Goal: Use online tool/utility: Utilize a website feature to perform a specific function

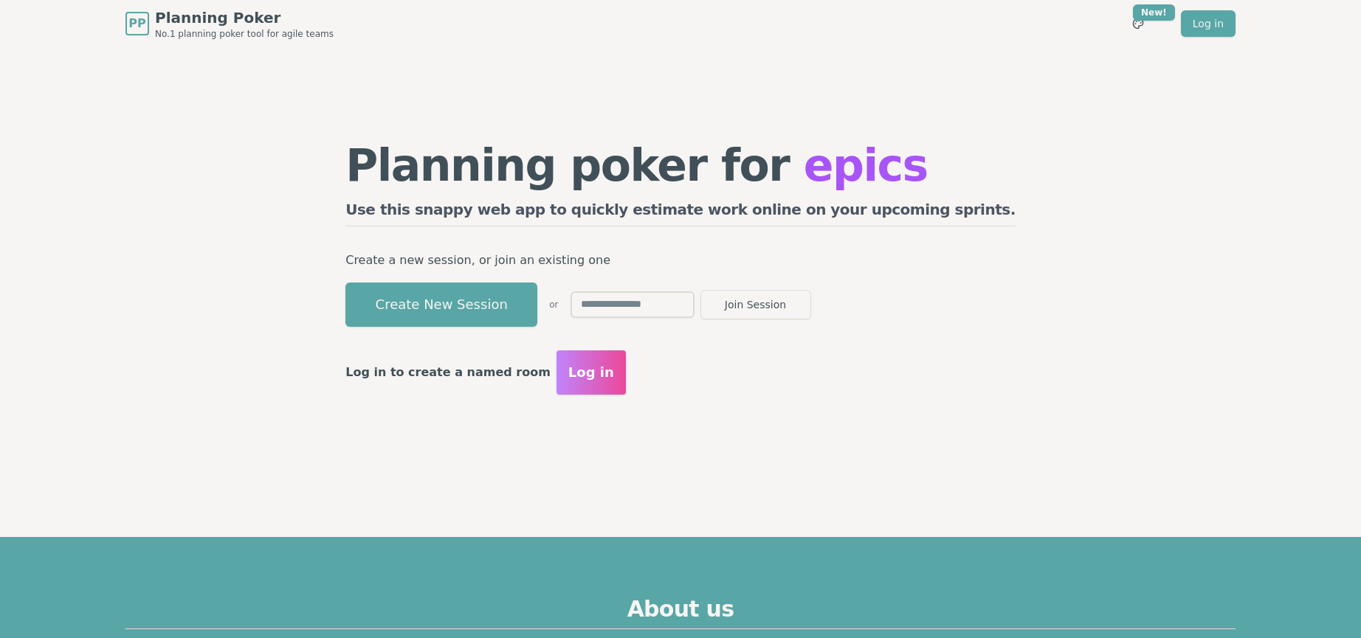
drag, startPoint x: 696, startPoint y: 311, endPoint x: 751, endPoint y: 309, distance: 54.7
click at [695, 309] on input "text" at bounding box center [633, 305] width 124 height 27
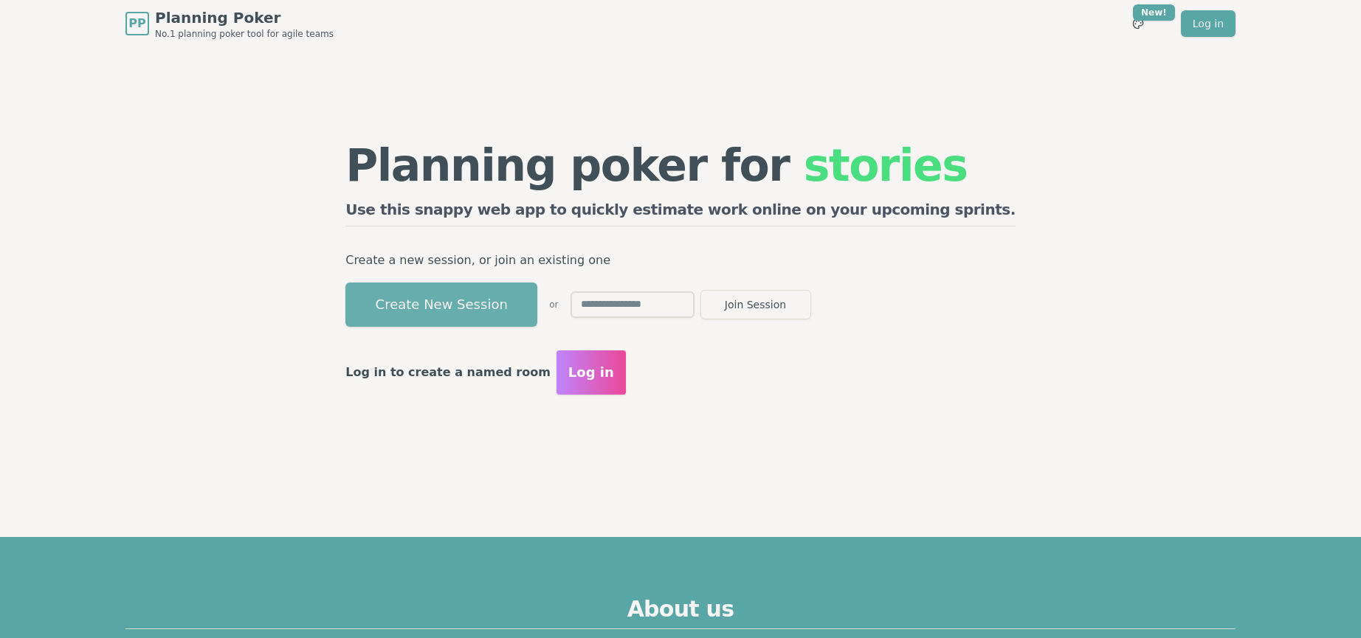
click at [503, 301] on button "Create New Session" at bounding box center [441, 305] width 192 height 44
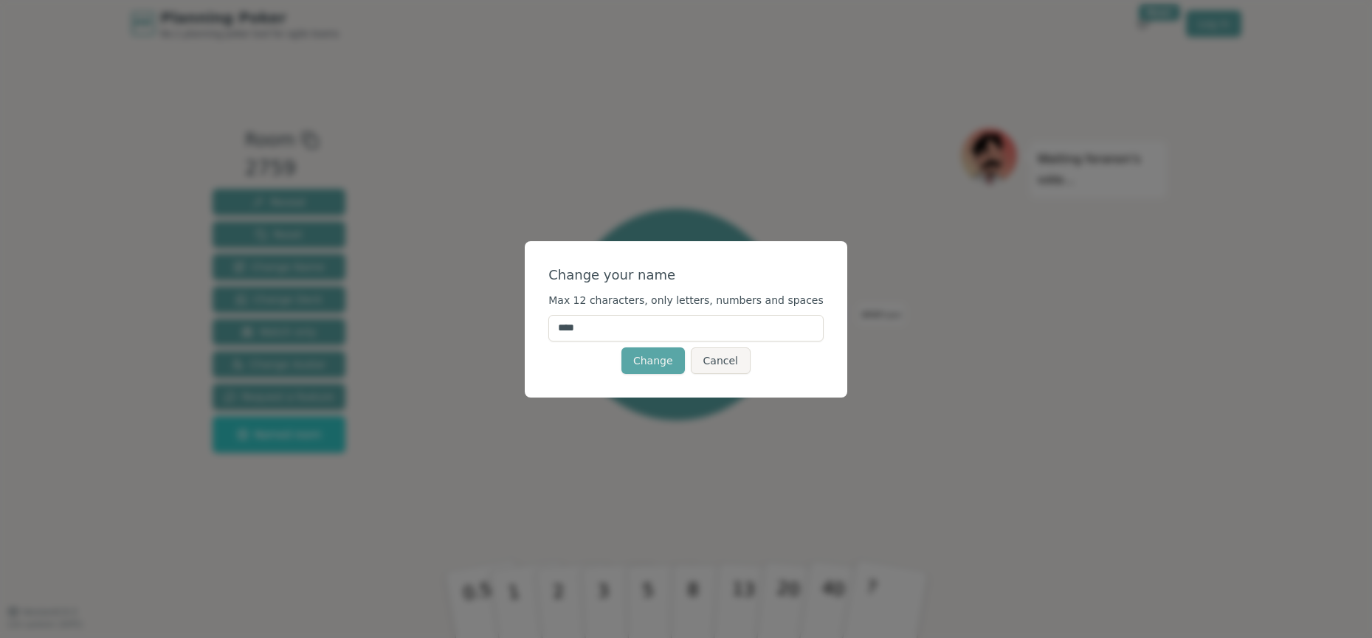
drag, startPoint x: 624, startPoint y: 331, endPoint x: 536, endPoint y: 333, distance: 88.6
click at [536, 333] on div "Change your name Max 12 characters, only letters, numbers and spaces **** Chang…" at bounding box center [686, 319] width 1372 height 638
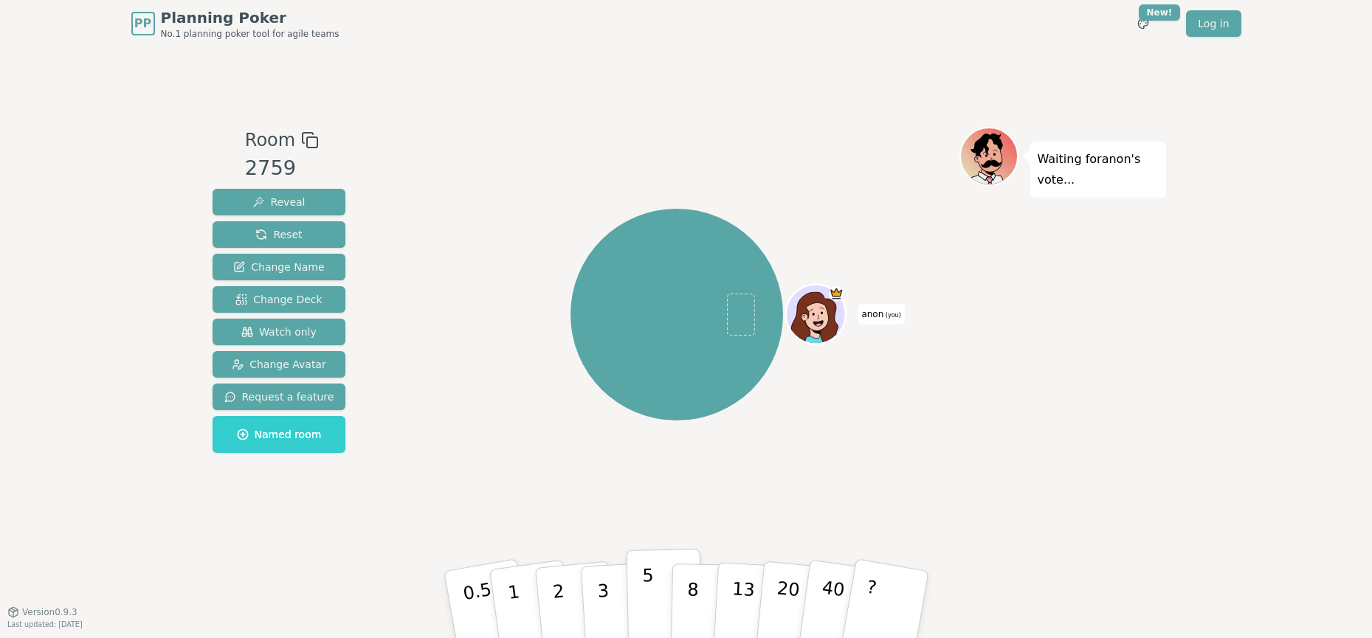
click at [653, 609] on button "5" at bounding box center [664, 605] width 76 height 112
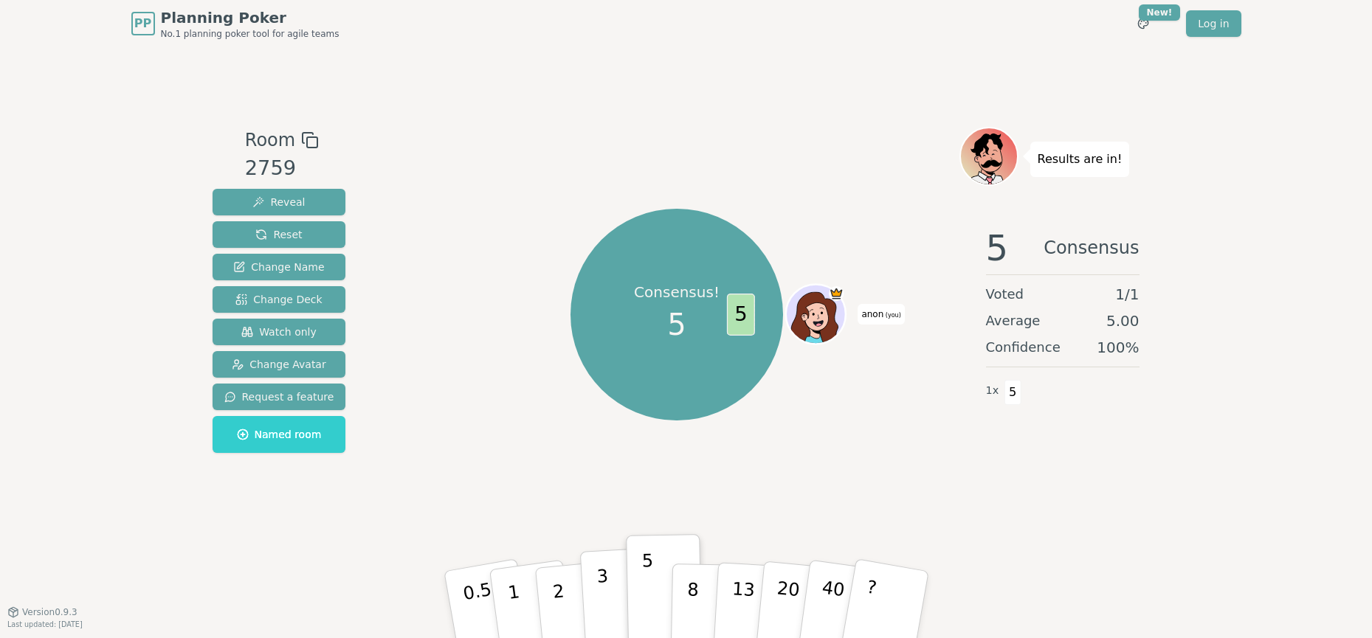
click at [610, 595] on button "3" at bounding box center [619, 605] width 80 height 115
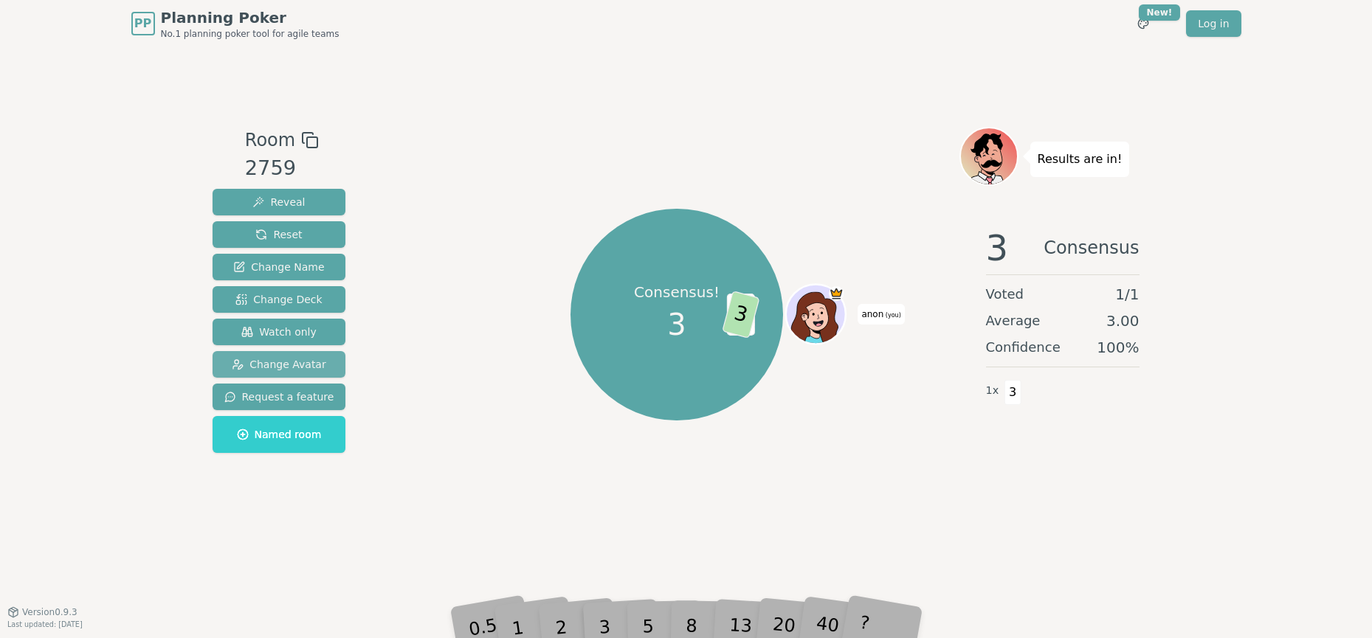
click at [280, 367] on span "Change Avatar" at bounding box center [279, 364] width 94 height 15
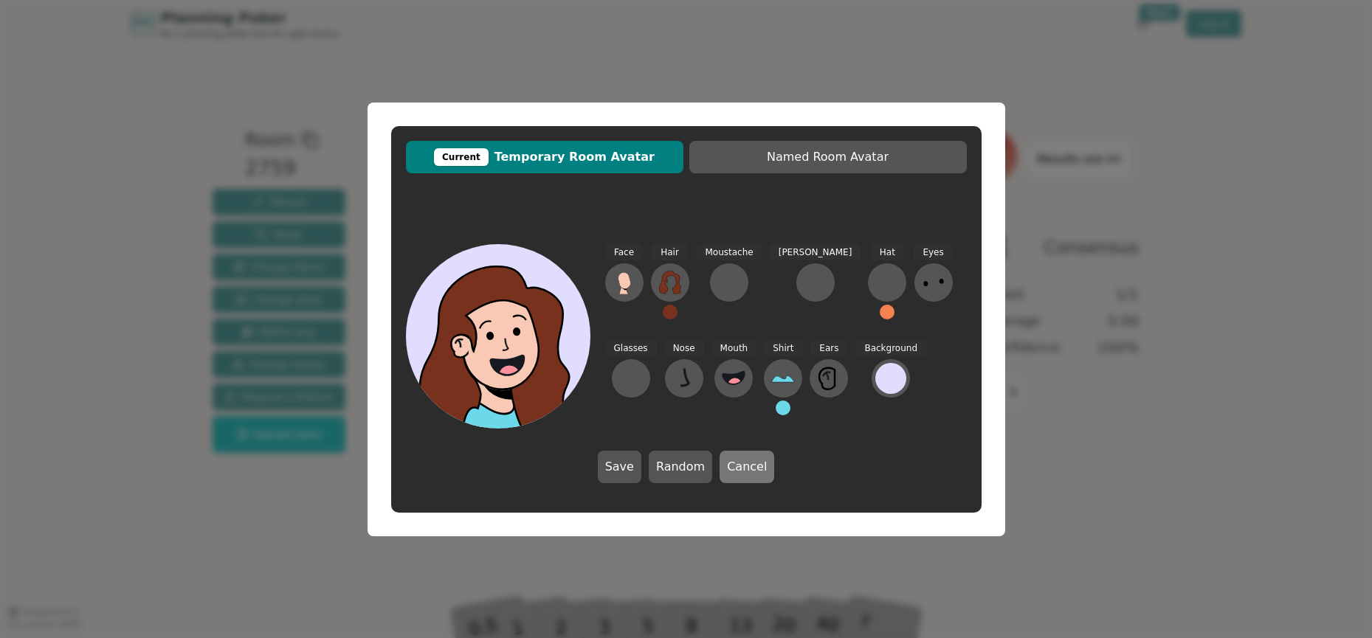
click at [747, 476] on button "Cancel" at bounding box center [747, 467] width 55 height 32
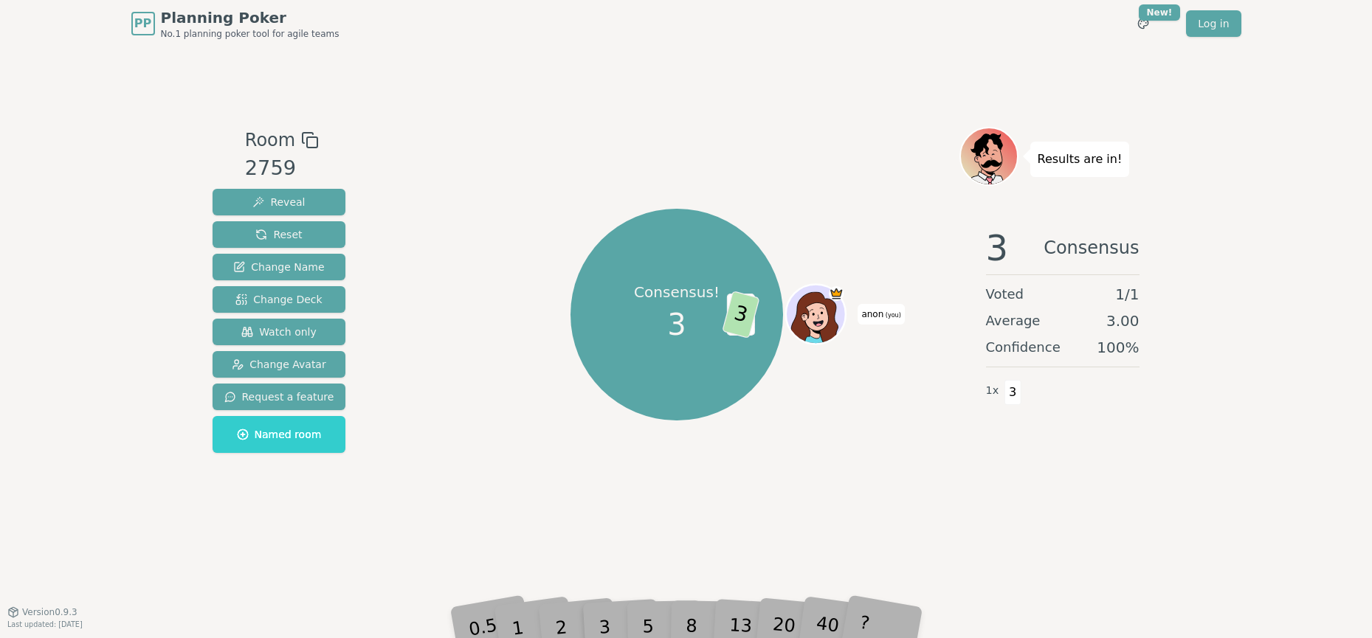
drag, startPoint x: 757, startPoint y: 616, endPoint x: 701, endPoint y: 548, distance: 88.2
click at [701, 548] on div "Room 2759 Reveal Reset Change Name Change Deck Watch only Change Avatar Request…" at bounding box center [686, 329] width 959 height 565
click at [885, 627] on div "?" at bounding box center [885, 605] width 52 height 58
click at [867, 621] on div "?" at bounding box center [885, 605] width 52 height 58
click at [828, 508] on div "Consensus! 3 5 3 anon (you)" at bounding box center [677, 330] width 565 height 406
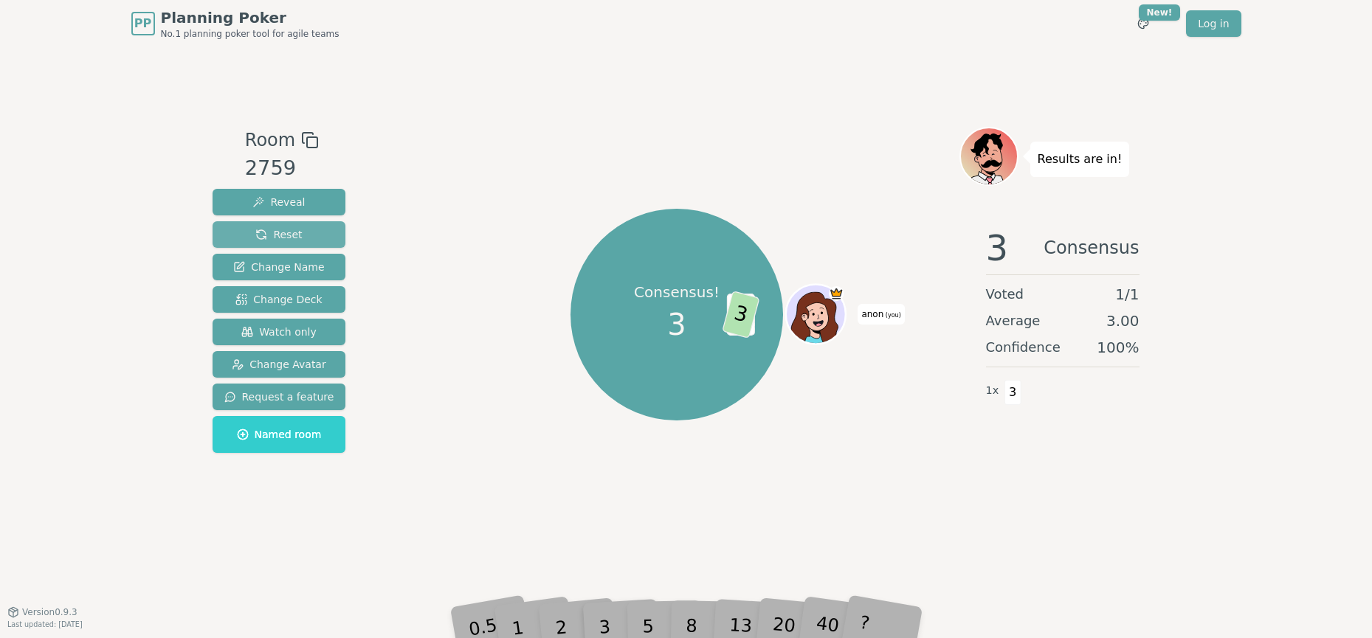
click at [275, 231] on span "Reset" at bounding box center [278, 234] width 46 height 15
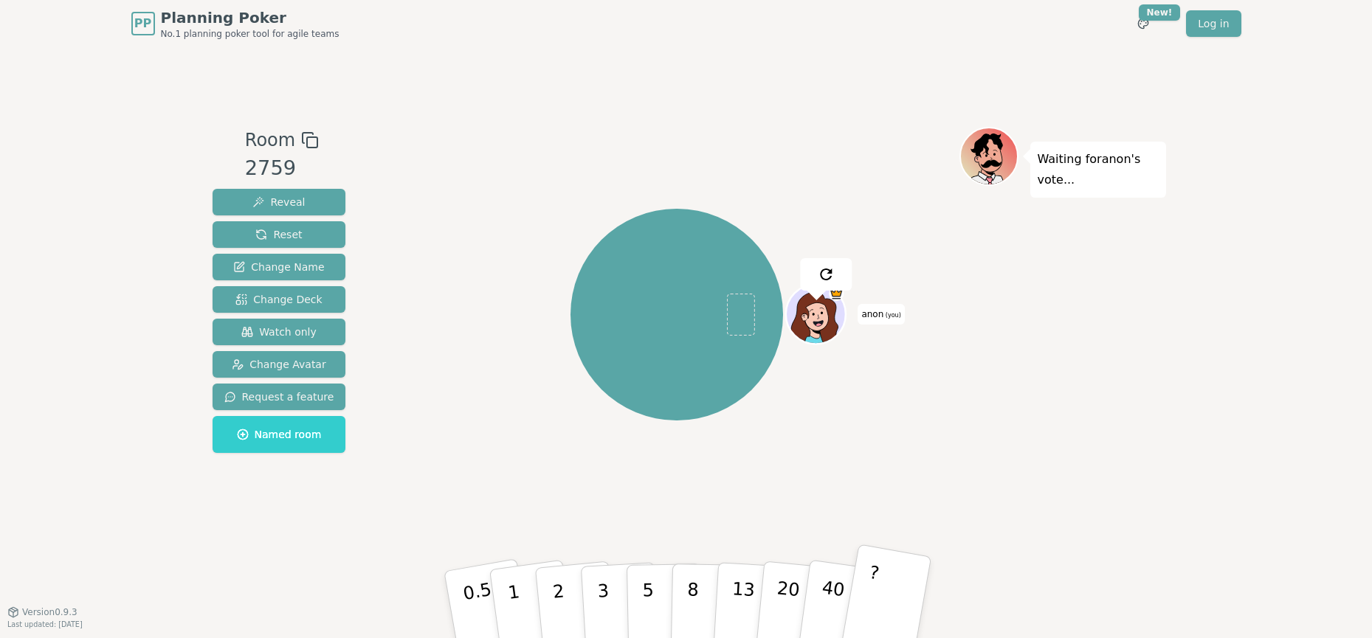
click at [878, 587] on button "?" at bounding box center [885, 605] width 92 height 122
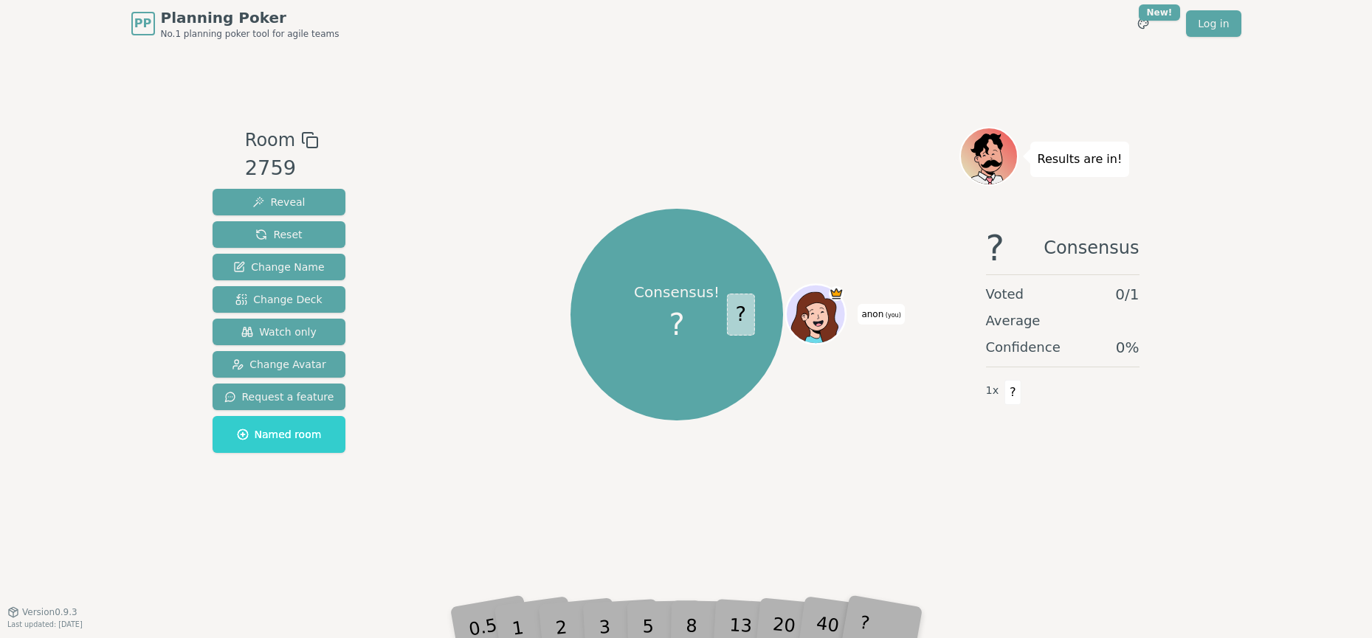
click at [651, 624] on div "5" at bounding box center [663, 605] width 45 height 52
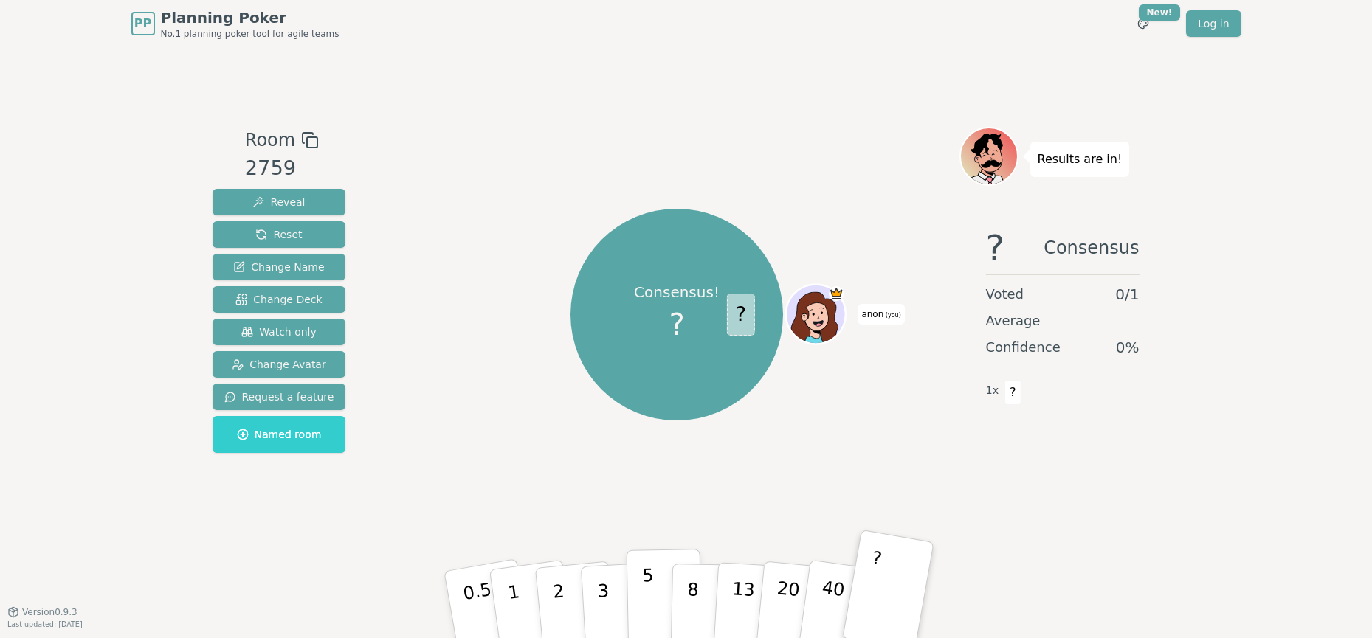
click at [639, 595] on button "5" at bounding box center [664, 605] width 76 height 112
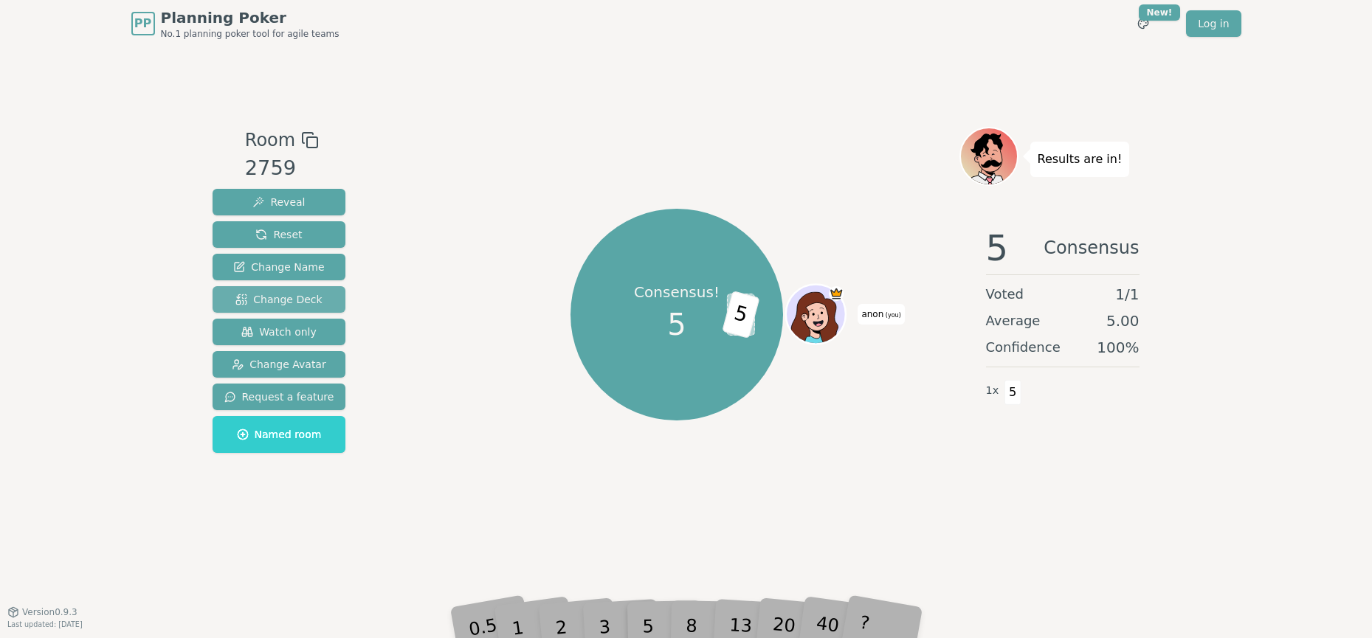
click at [283, 300] on span "Change Deck" at bounding box center [278, 299] width 86 height 15
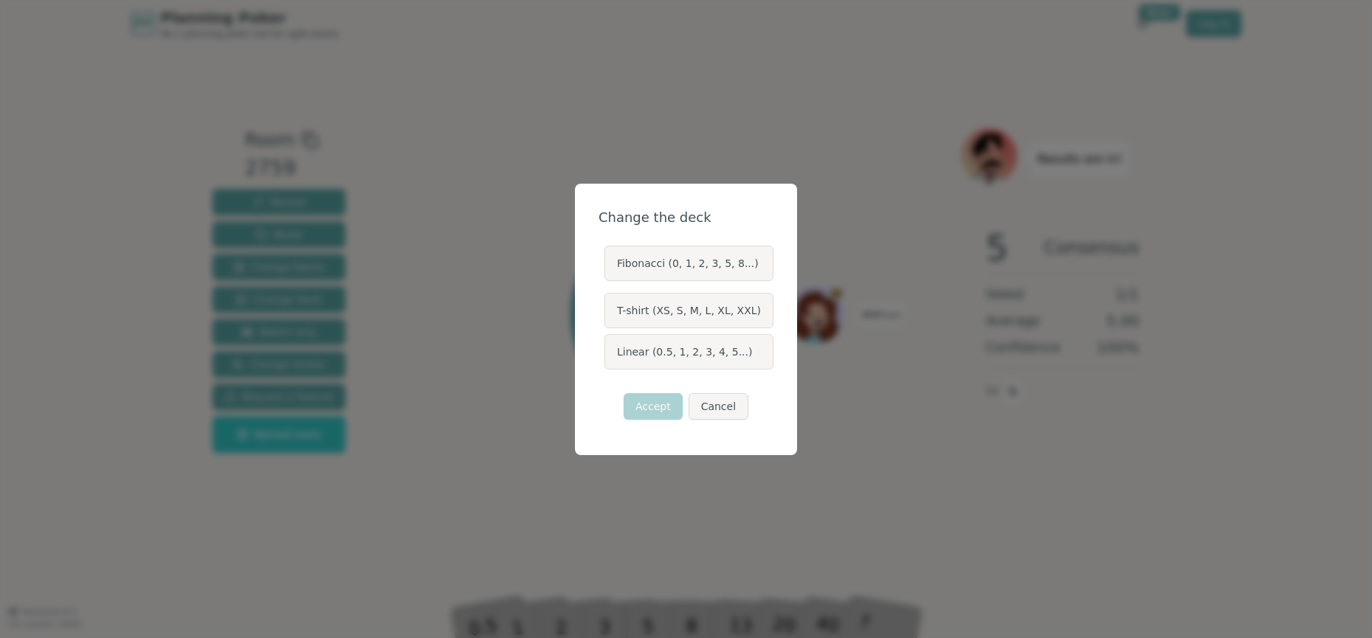
click at [731, 266] on label "Fibonacci (0, 1, 2, 3, 5, 8...)" at bounding box center [688, 263] width 169 height 35
click at [610, 266] on button "Fibonacci (0, 1, 2, 3, 5, 8...)" at bounding box center [604, 264] width 12 height 12
click at [730, 268] on label "Fibonacci (0, 1, 2, 3, 5, 8...)" at bounding box center [688, 263] width 169 height 35
click at [610, 268] on button "Fibonacci (0, 1, 2, 3, 5, 8...)" at bounding box center [604, 264] width 12 height 12
click at [730, 268] on label "Fibonacci (0, 1, 2, 3, 5, 8...)" at bounding box center [688, 263] width 169 height 35
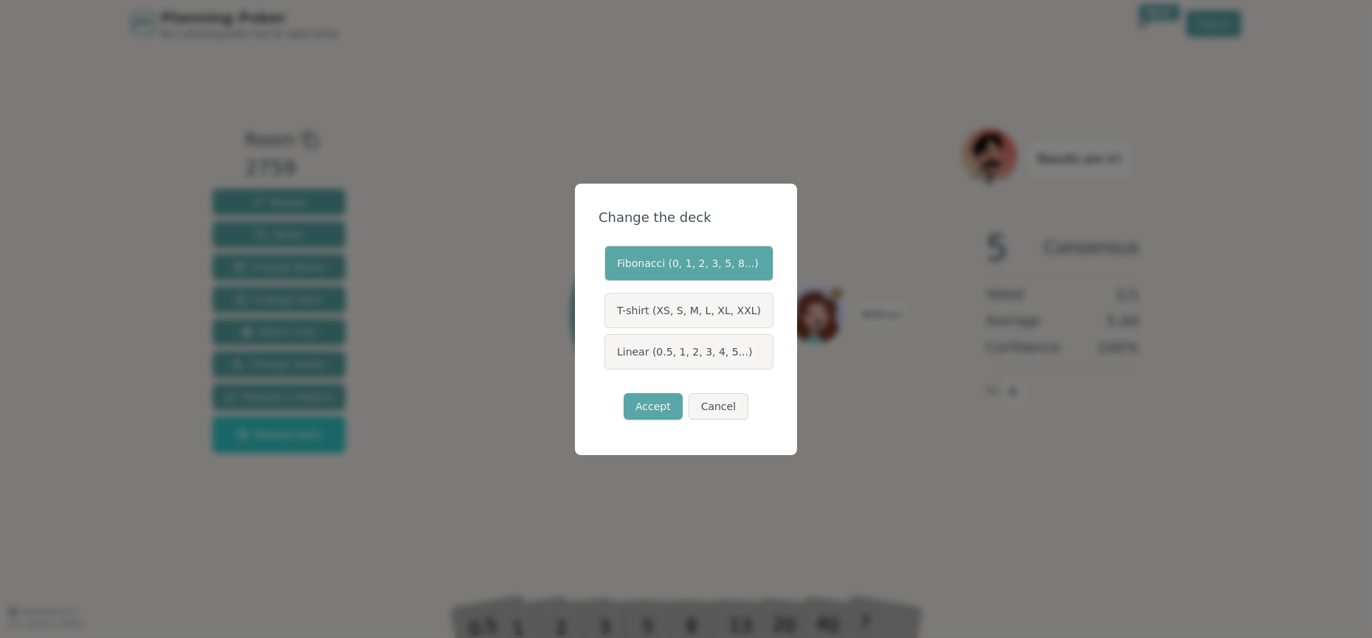
click at [610, 268] on button "Fibonacci (0, 1, 2, 3, 5, 8...)" at bounding box center [604, 264] width 12 height 12
click at [735, 266] on label "Fibonacci (0, 1, 2, 3, 5, 8...)" at bounding box center [688, 263] width 169 height 35
click at [610, 266] on button "Fibonacci (0, 1, 2, 3, 5, 8...)" at bounding box center [604, 264] width 12 height 12
click at [735, 266] on label "Fibonacci (0, 1, 2, 3, 5, 8...)" at bounding box center [688, 263] width 169 height 35
click at [610, 266] on button "Fibonacci (0, 1, 2, 3, 5, 8...)" at bounding box center [604, 264] width 12 height 12
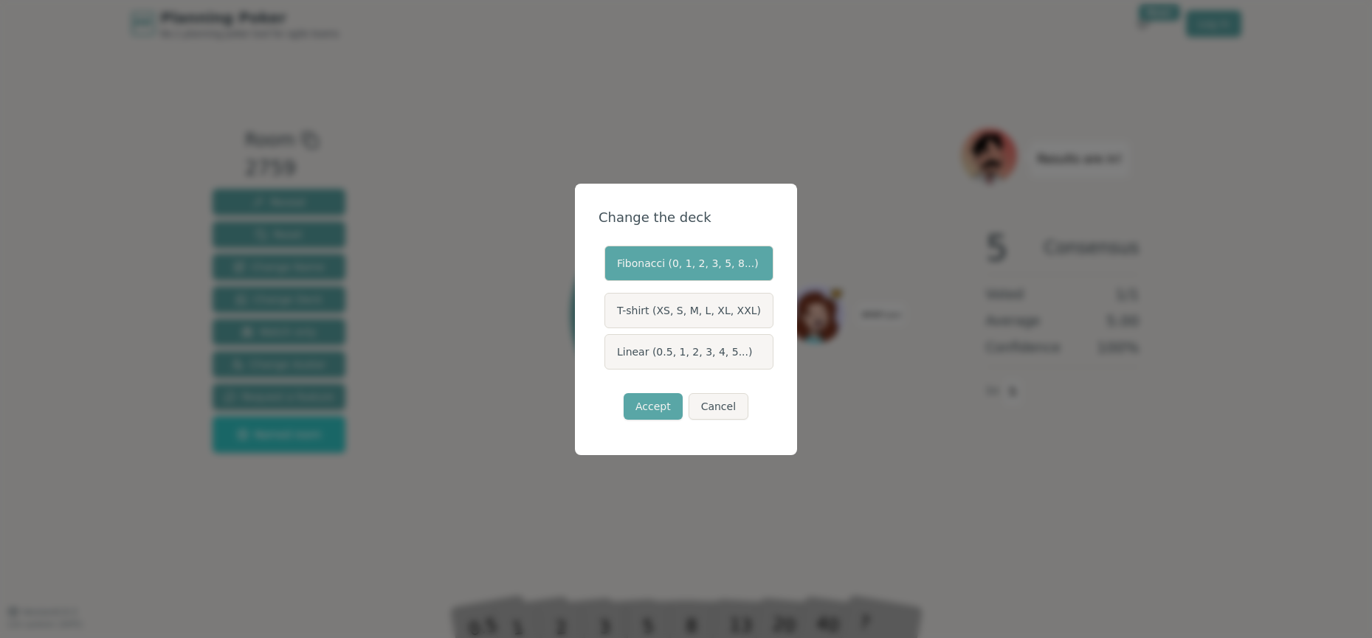
click at [723, 345] on label "Linear (0.5, 1, 2, 3, 4, 5...)" at bounding box center [688, 351] width 169 height 35
click at [610, 346] on button "Linear (0.5, 1, 2, 3, 4, 5...)" at bounding box center [604, 352] width 12 height 12
click at [723, 345] on label "Linear (0.5, 1, 2, 3, 4, 5...)" at bounding box center [688, 351] width 169 height 35
click at [610, 346] on button "Linear (0.5, 1, 2, 3, 4, 5...)" at bounding box center [604, 352] width 12 height 12
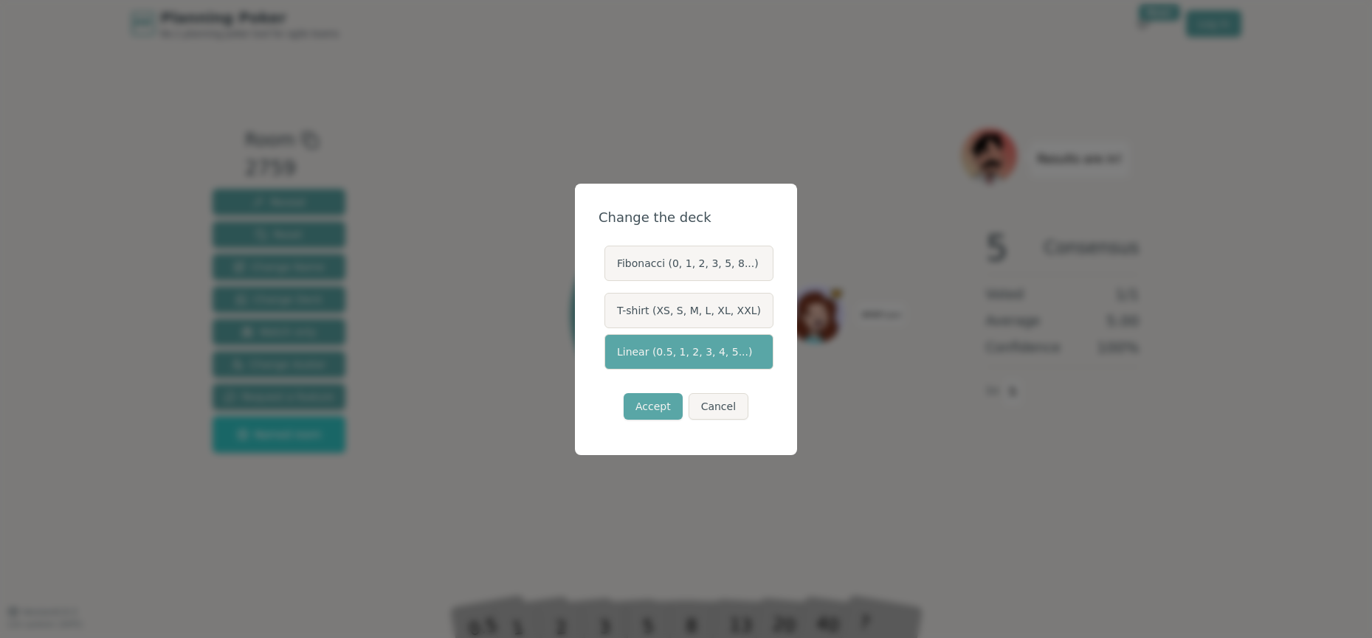
type button "linear"
type button "fibonacci"
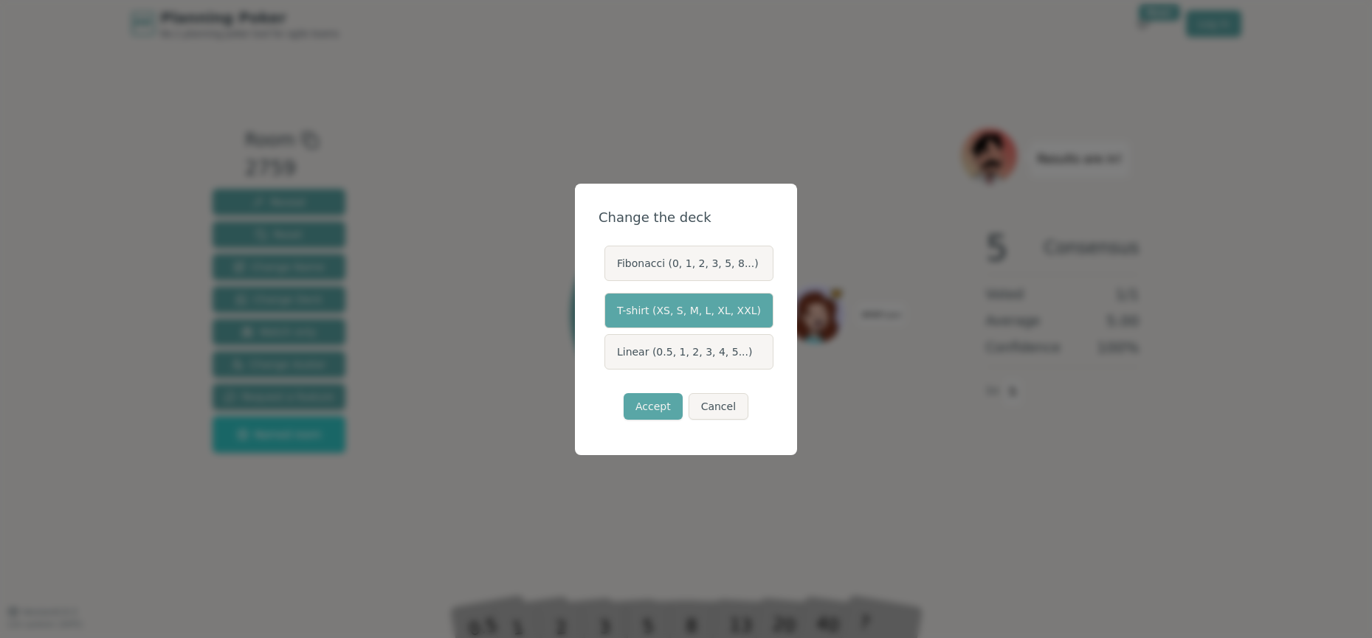
type button "tshirt"
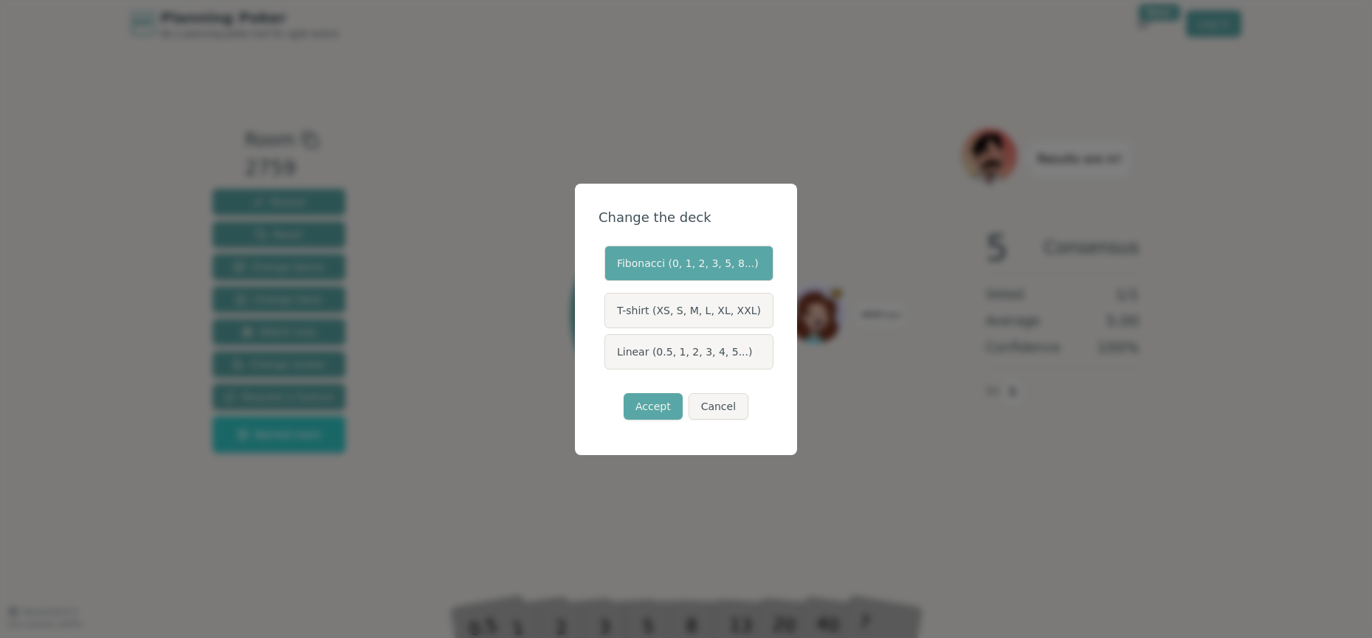
click at [707, 261] on label "Fibonacci (0, 1, 2, 3, 5, 8...)" at bounding box center [688, 263] width 169 height 35
click at [610, 261] on button "Fibonacci (0, 1, 2, 3, 5, 8...)" at bounding box center [604, 264] width 12 height 12
click at [649, 269] on label "Fibonacci (0, 1, 2, 3, 5, 8...)" at bounding box center [688, 263] width 169 height 35
click at [610, 269] on button "Fibonacci (0, 1, 2, 3, 5, 8...)" at bounding box center [604, 264] width 12 height 12
click at [700, 323] on label "T-shirt (XS, S, M, L, XL, XXL)" at bounding box center [688, 310] width 169 height 35
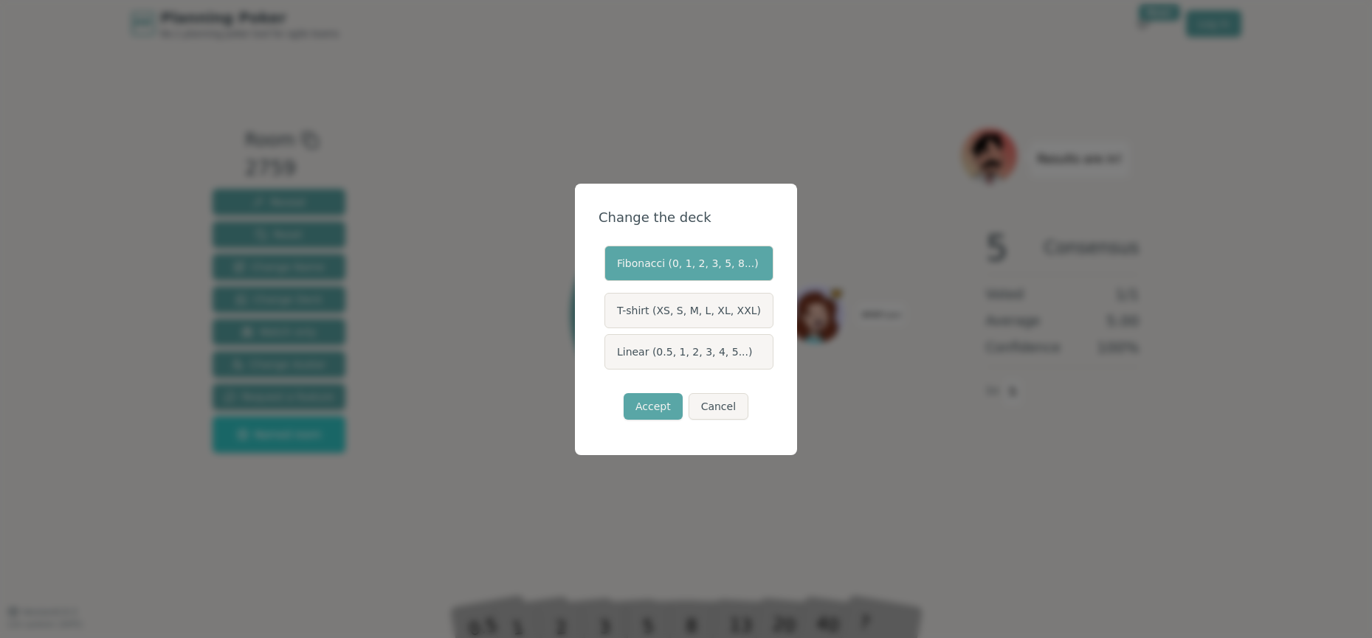
click at [610, 317] on button "tshirt" at bounding box center [604, 311] width 12 height 12
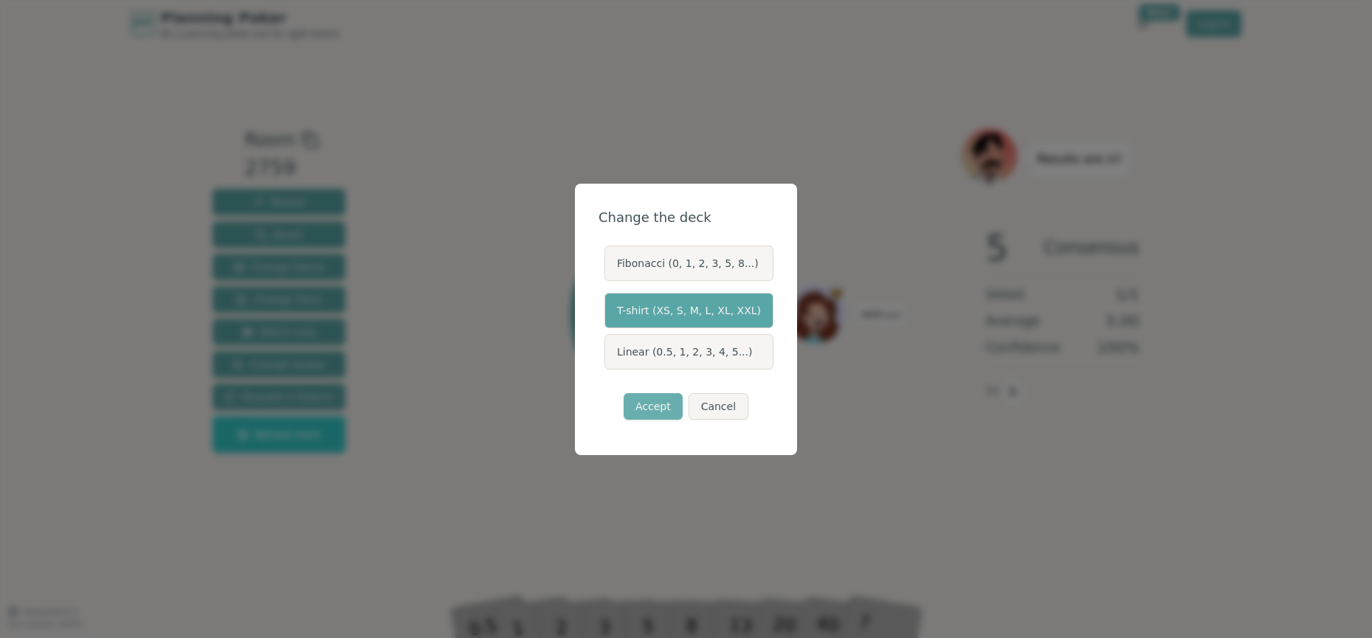
click at [672, 407] on button "Accept" at bounding box center [653, 406] width 59 height 27
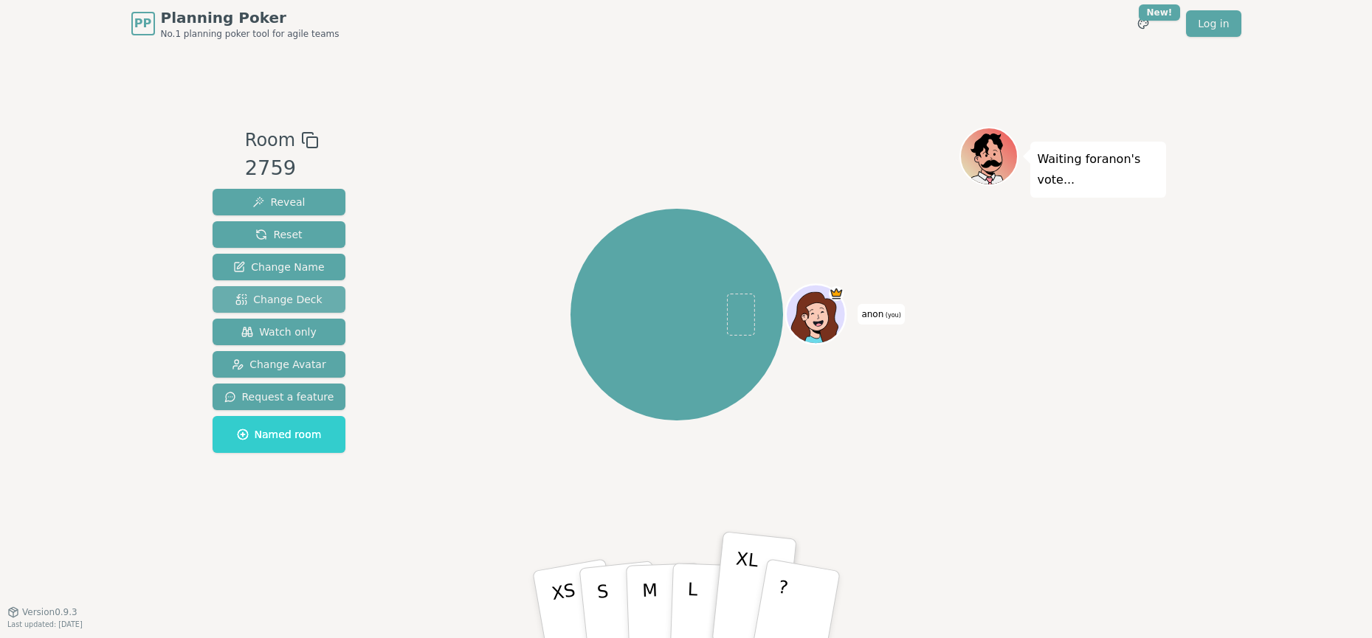
click at [304, 300] on span "Change Deck" at bounding box center [278, 299] width 86 height 15
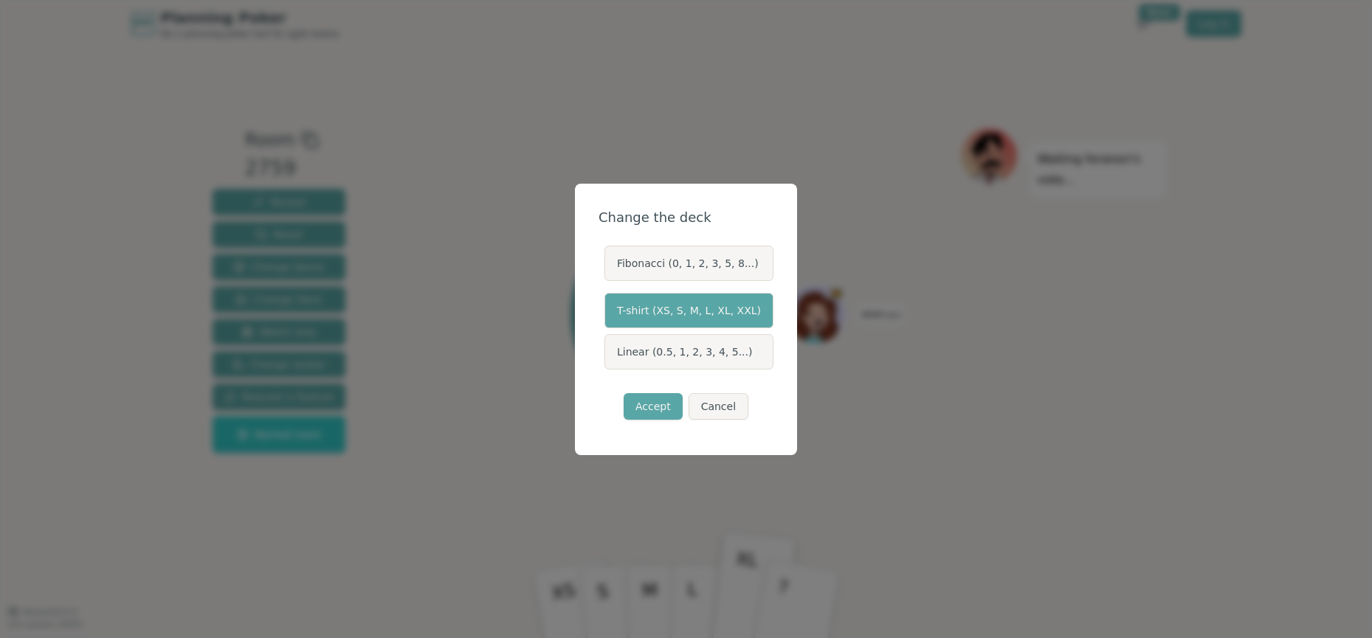
click at [664, 271] on label "Fibonacci (0, 1, 2, 3, 5, 8...)" at bounding box center [688, 263] width 169 height 35
click at [610, 269] on button "Fibonacci (0, 1, 2, 3, 5, 8...)" at bounding box center [604, 264] width 12 height 12
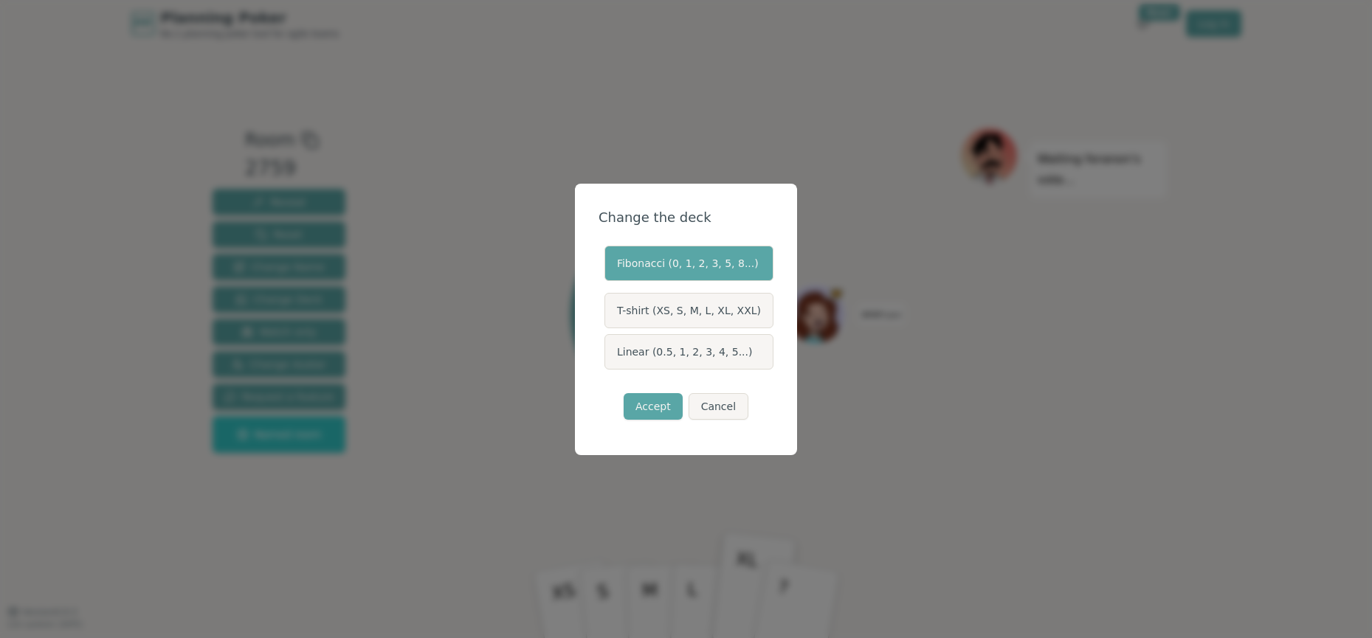
click at [652, 345] on label "Linear (0.5, 1, 2, 3, 4, 5...)" at bounding box center [688, 351] width 169 height 35
click at [610, 346] on button "Linear (0.5, 1, 2, 3, 4, 5...)" at bounding box center [604, 352] width 12 height 12
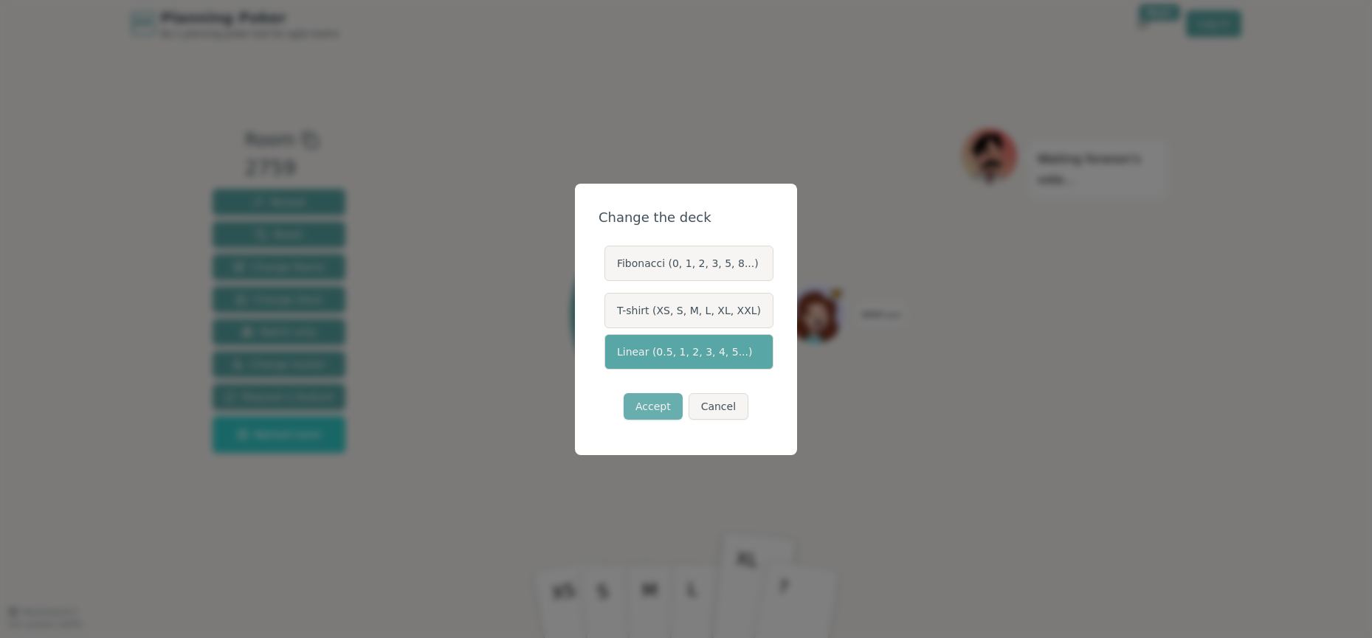
click at [661, 408] on button "Accept" at bounding box center [653, 406] width 59 height 27
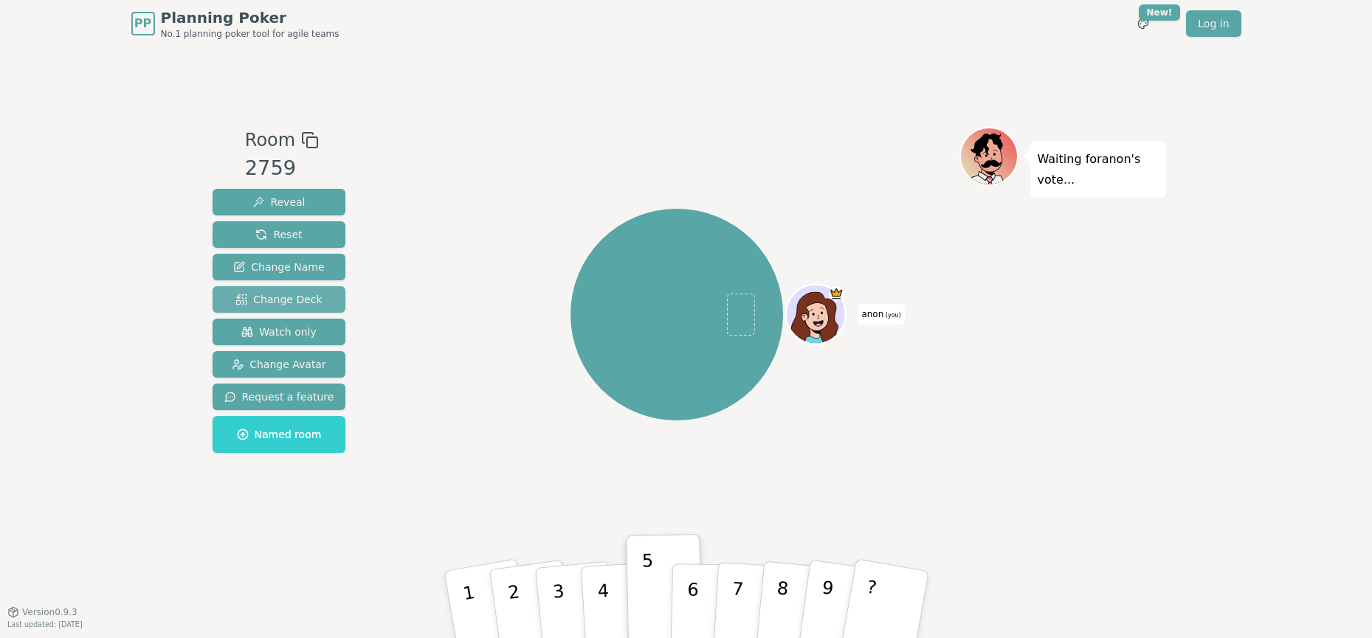
click at [291, 296] on span "Change Deck" at bounding box center [278, 299] width 86 height 15
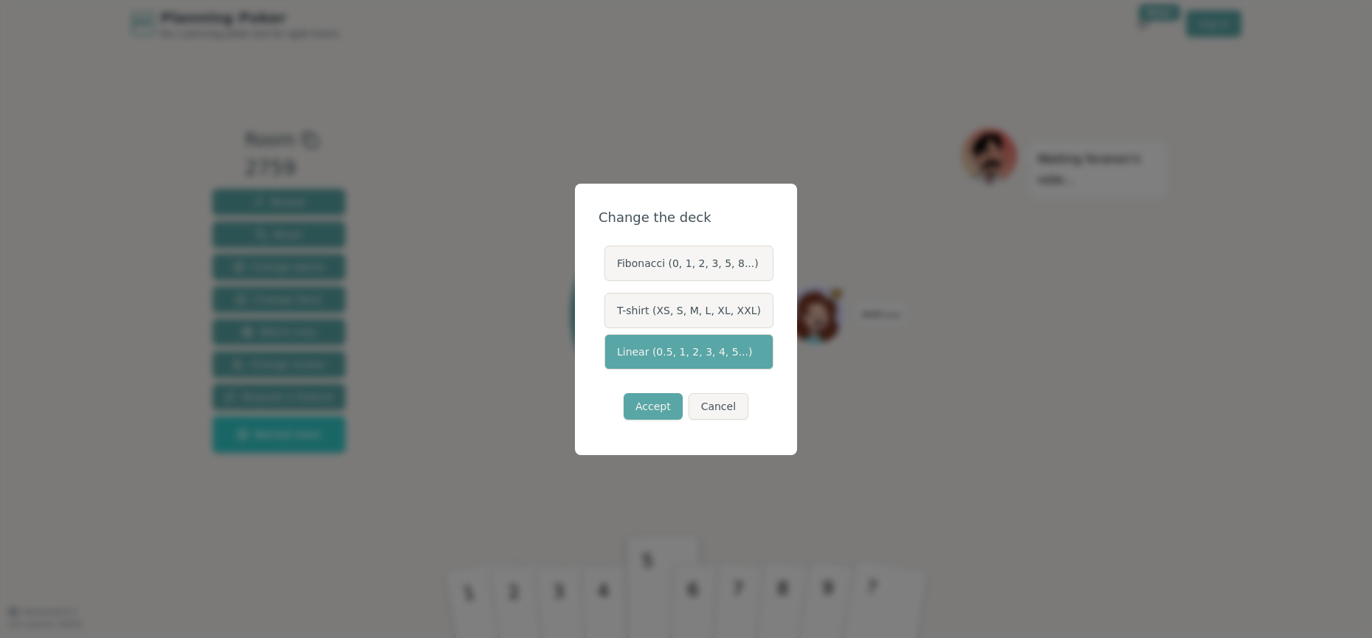
click at [646, 263] on label "Fibonacci (0, 1, 2, 3, 5, 8...)" at bounding box center [688, 263] width 169 height 35
click at [610, 263] on button "Fibonacci (0, 1, 2, 3, 5, 8...)" at bounding box center [604, 264] width 12 height 12
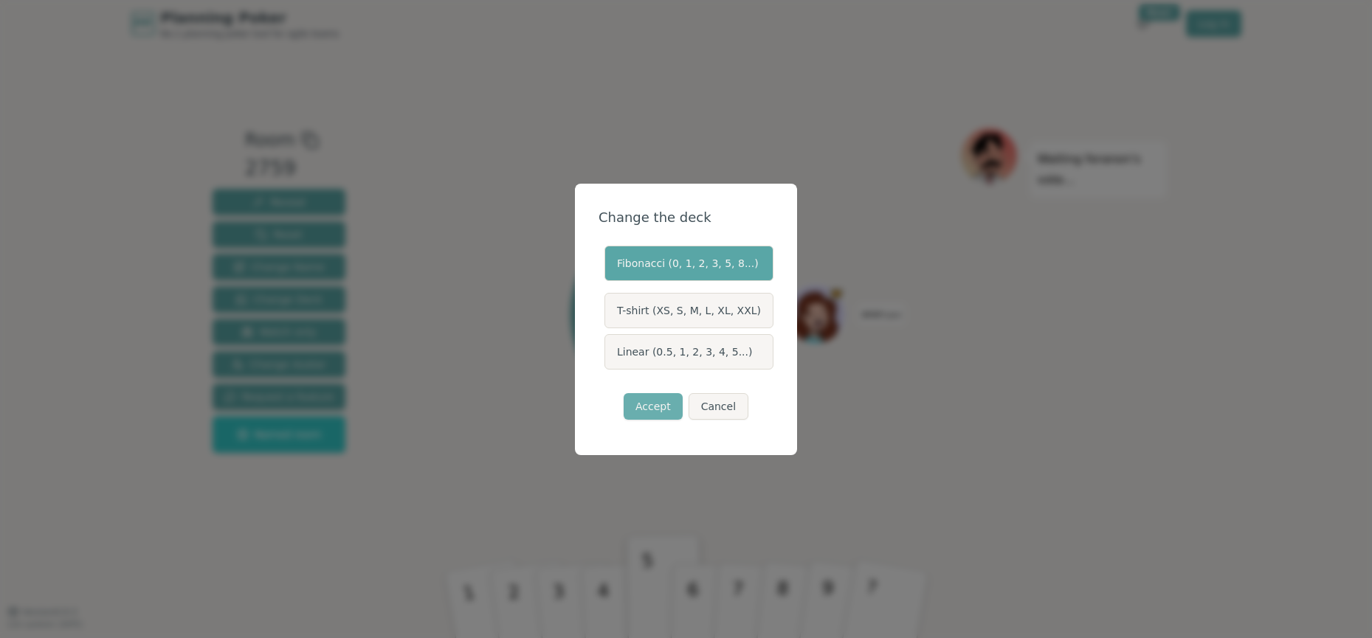
click at [661, 399] on button "Accept" at bounding box center [653, 406] width 59 height 27
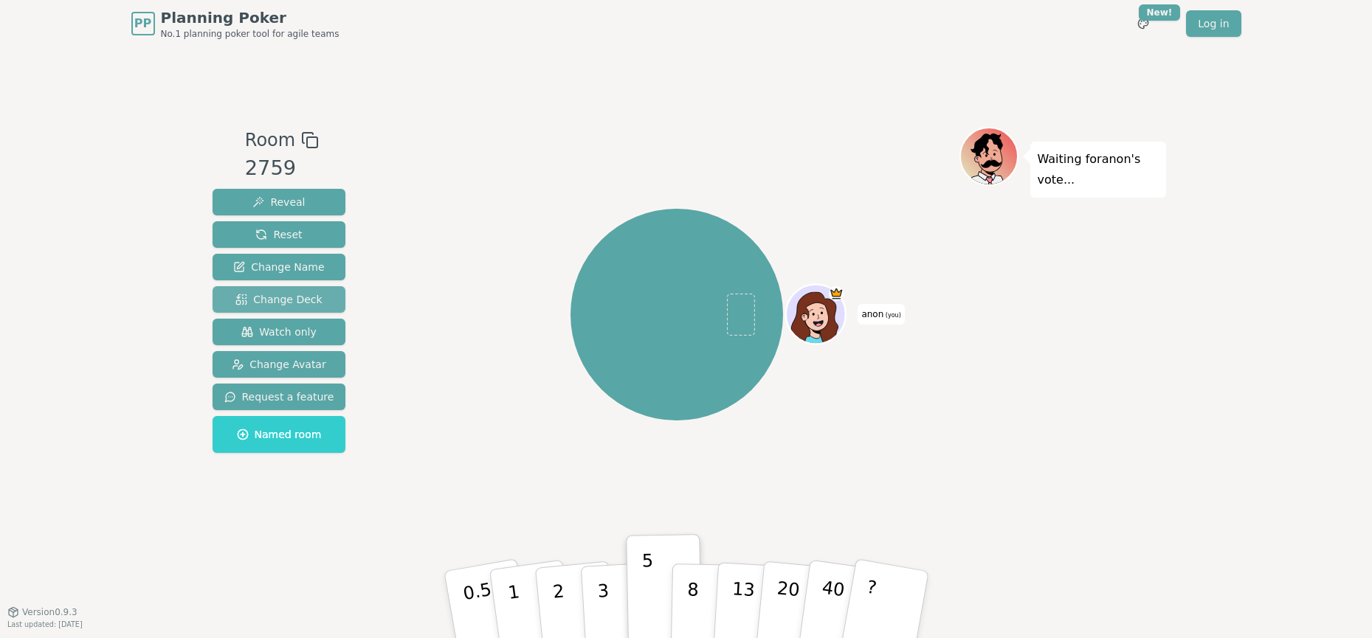
click at [306, 296] on span "Change Deck" at bounding box center [278, 299] width 86 height 15
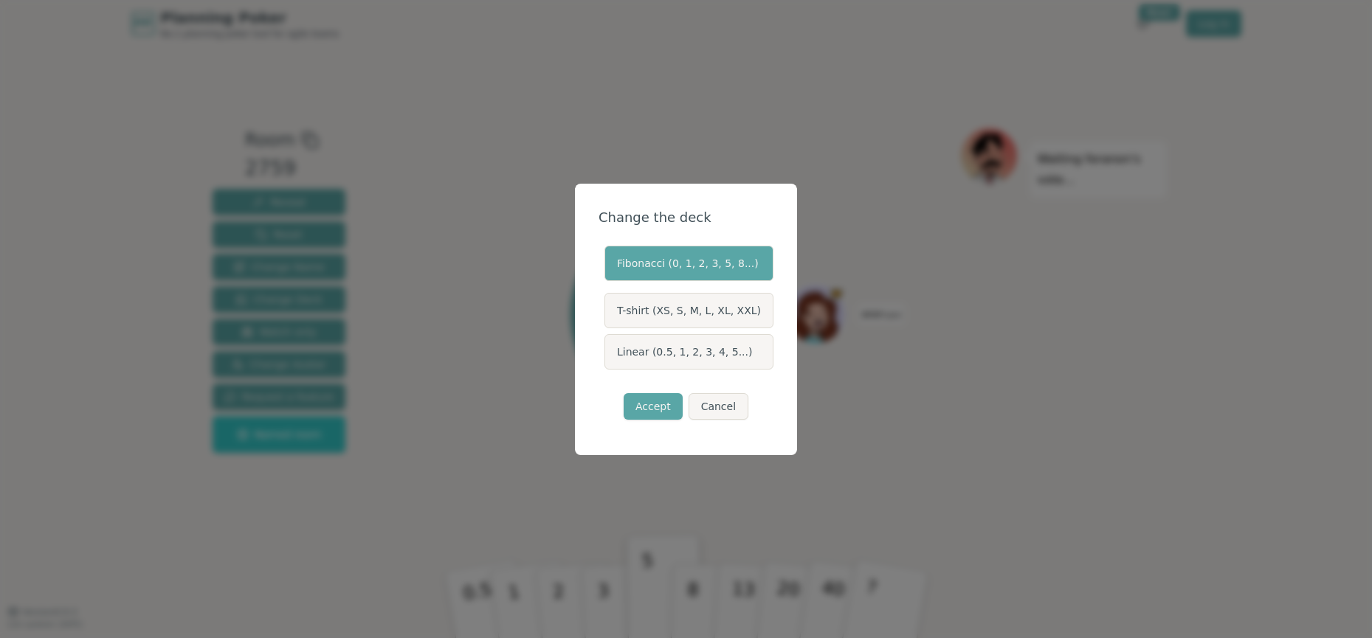
click at [657, 351] on label "Linear (0.5, 1, 2, 3, 4, 5...)" at bounding box center [688, 351] width 169 height 35
click at [610, 351] on button "Linear (0.5, 1, 2, 3, 4, 5...)" at bounding box center [604, 352] width 12 height 12
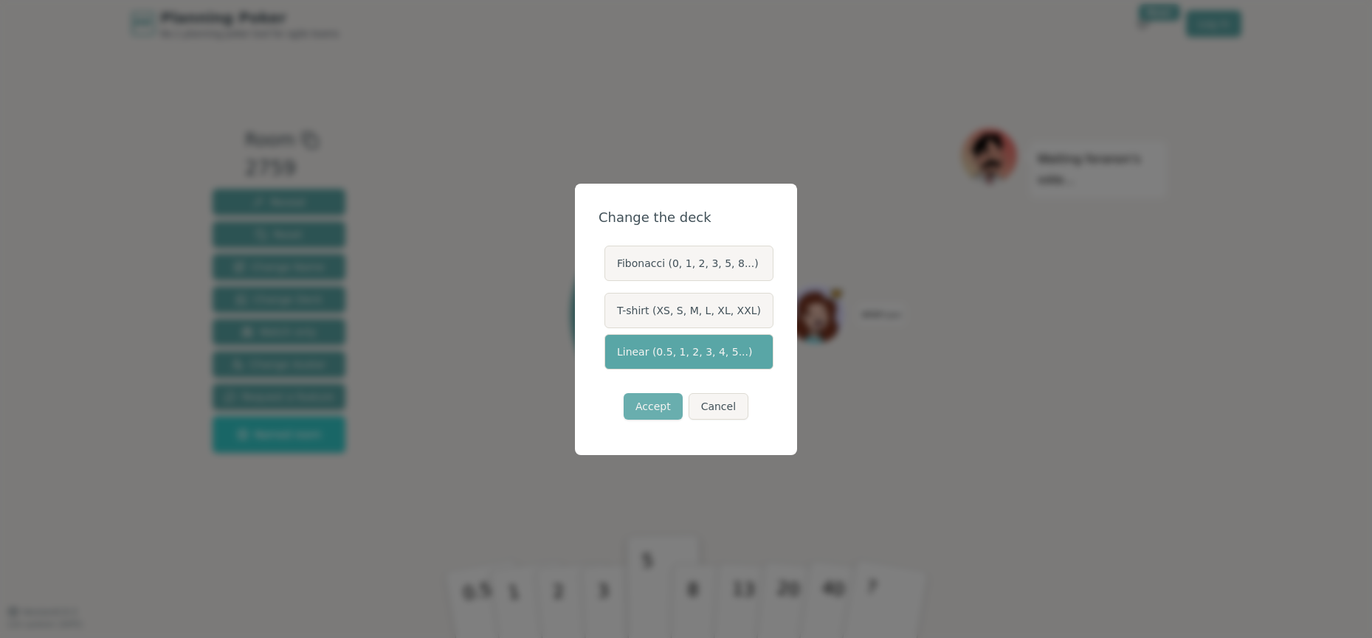
click at [656, 400] on button "Accept" at bounding box center [653, 406] width 59 height 27
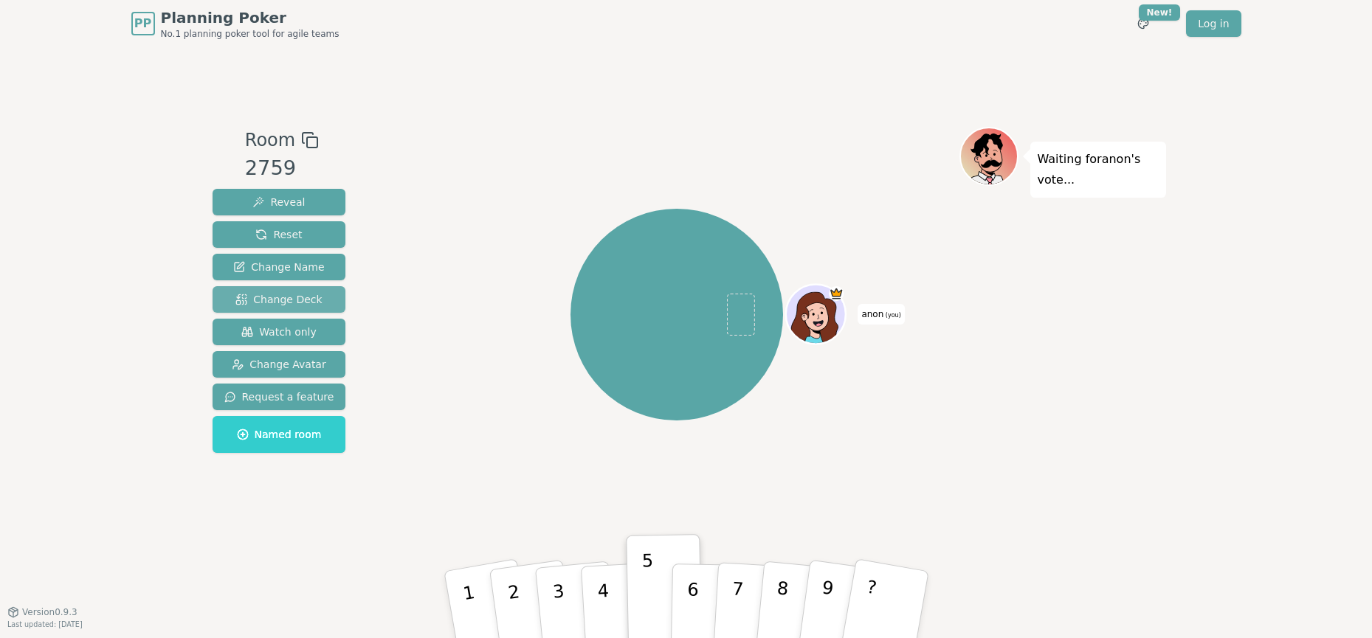
click at [306, 306] on span "Change Deck" at bounding box center [278, 299] width 86 height 15
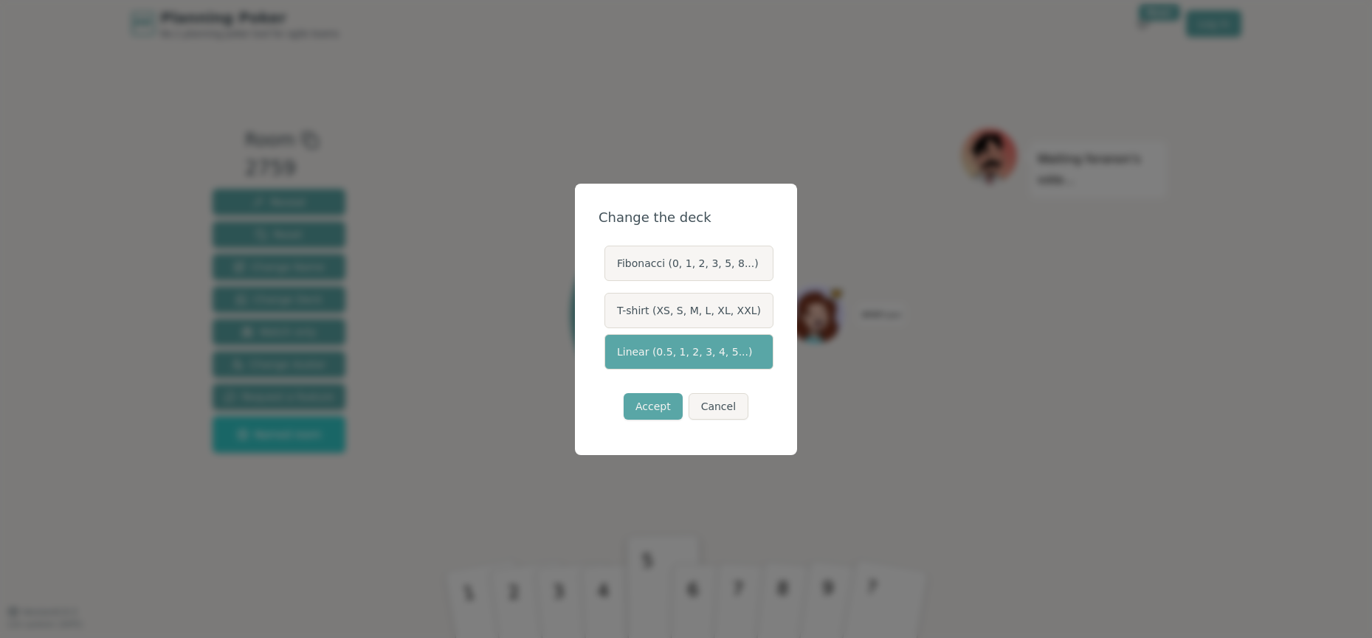
click at [659, 265] on label "Fibonacci (0, 1, 2, 3, 5, 8...)" at bounding box center [688, 263] width 169 height 35
click at [610, 265] on button "Fibonacci (0, 1, 2, 3, 5, 8...)" at bounding box center [604, 264] width 12 height 12
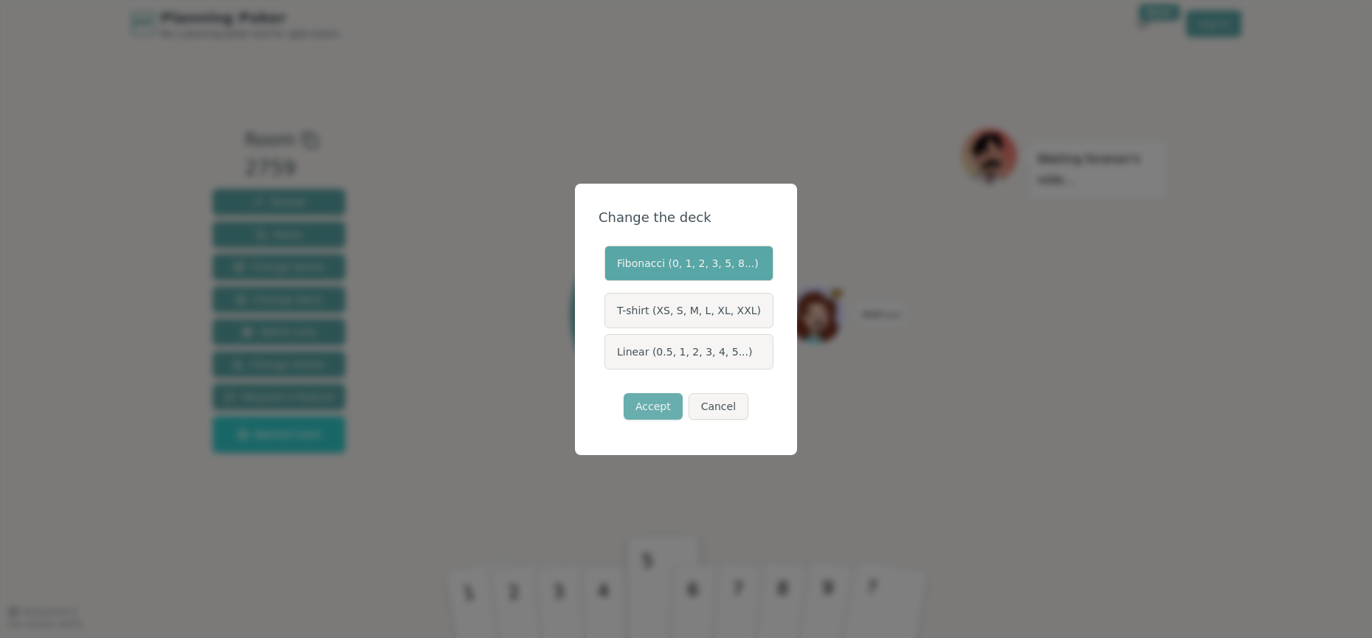
click at [661, 402] on button "Accept" at bounding box center [653, 406] width 59 height 27
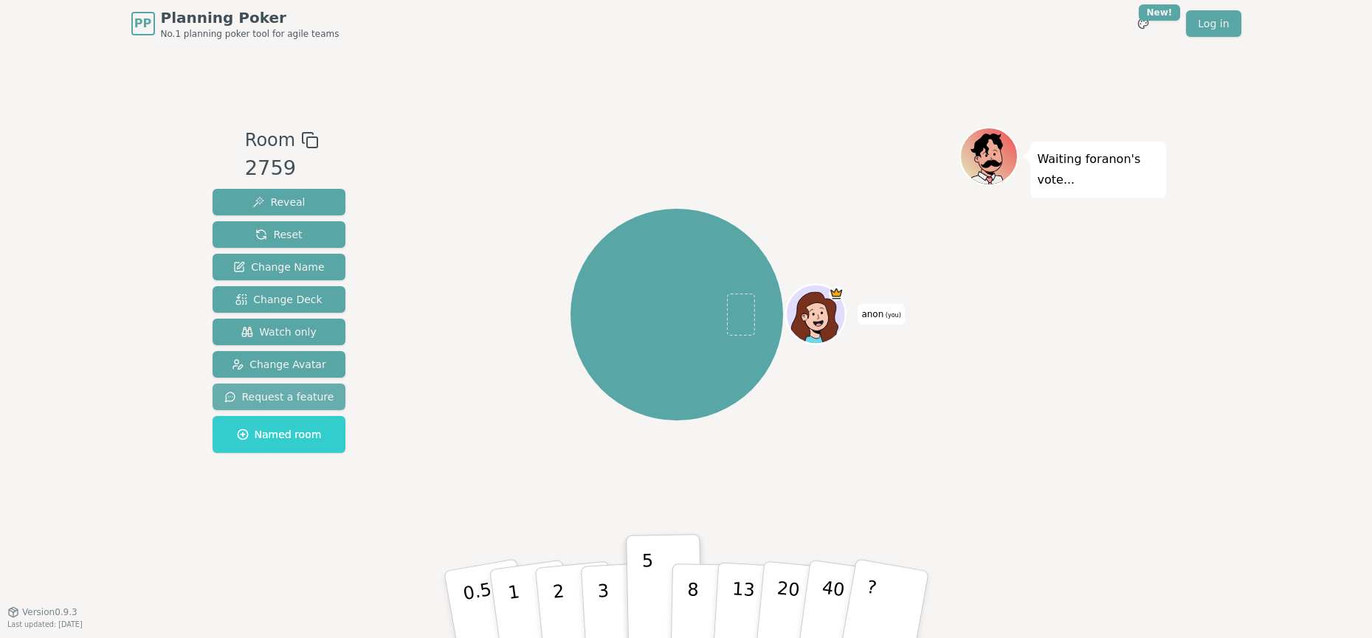
click at [278, 399] on span "Request a feature" at bounding box center [279, 397] width 110 height 15
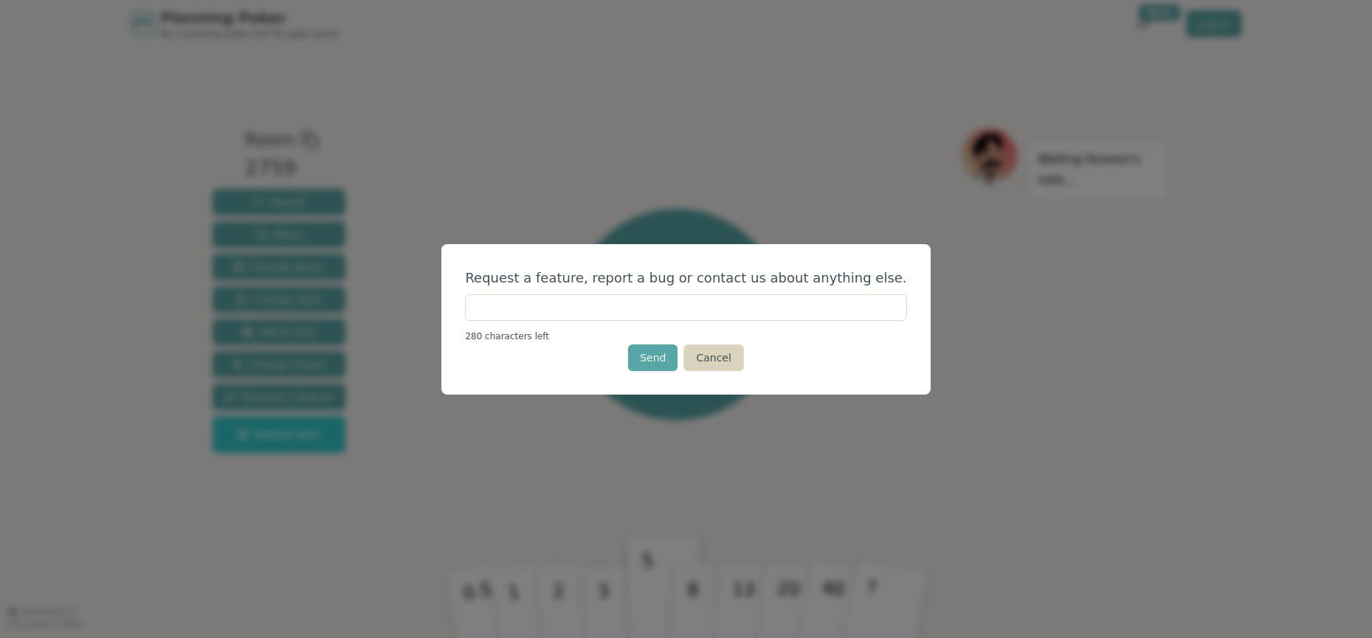
click at [705, 366] on button "Cancel" at bounding box center [713, 358] width 60 height 27
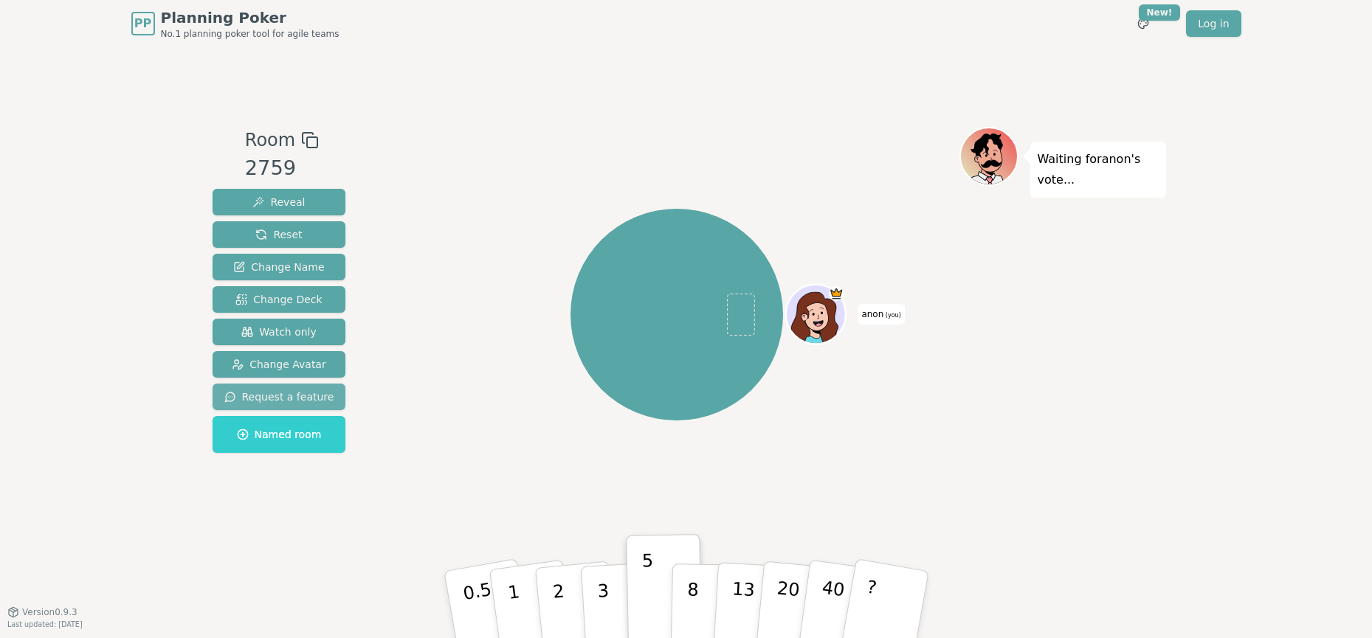
click at [289, 392] on span "Request a feature" at bounding box center [279, 397] width 110 height 15
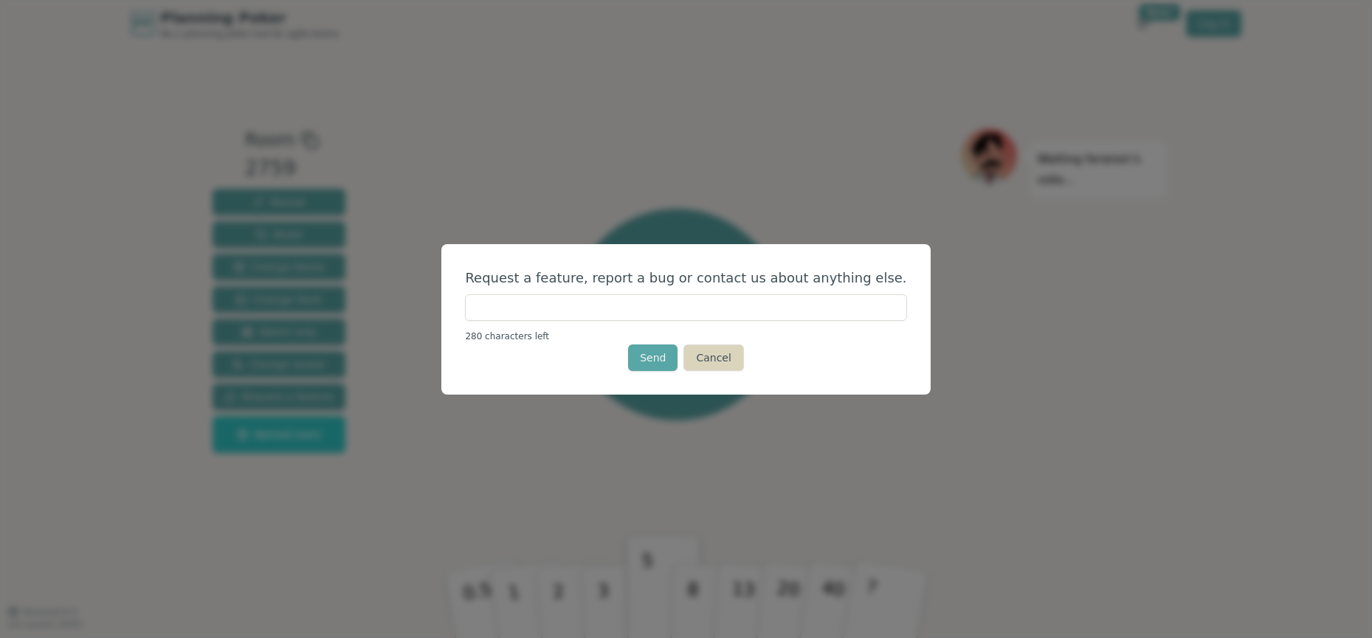
click at [712, 371] on button "Cancel" at bounding box center [713, 358] width 60 height 27
